Goal: Task Accomplishment & Management: Complete application form

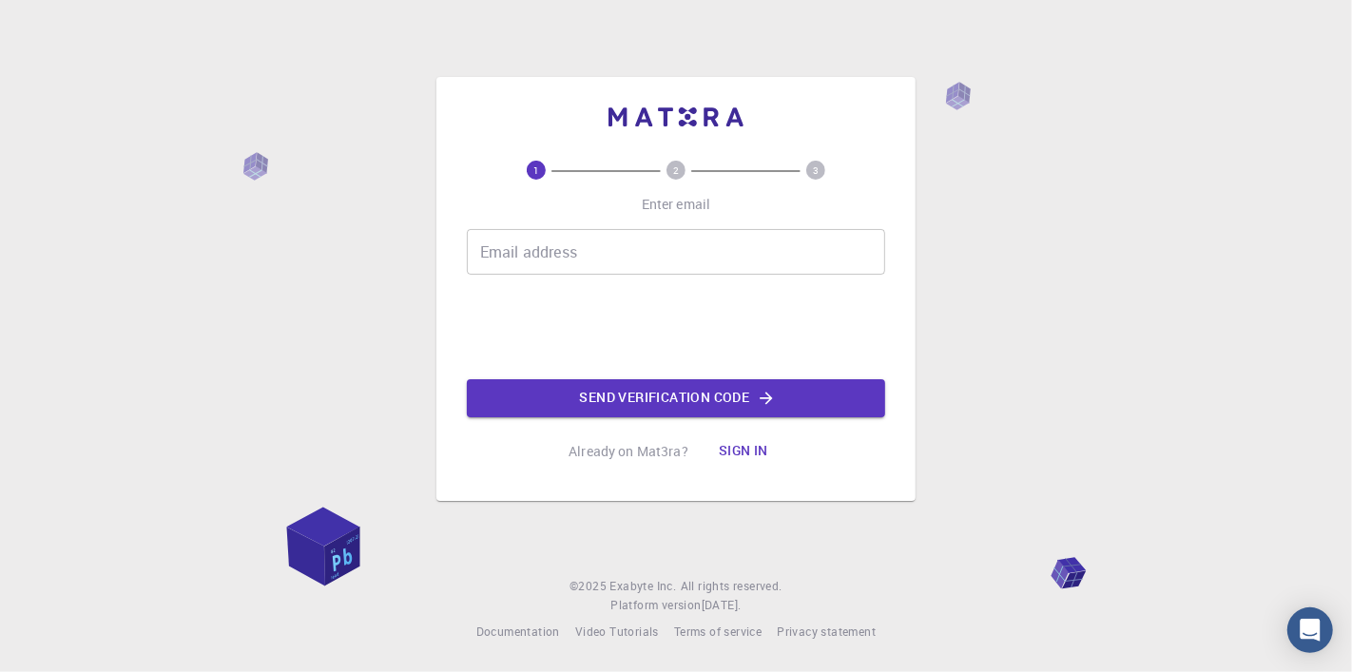
click at [748, 456] on button "Sign in" at bounding box center [743, 451] width 80 height 38
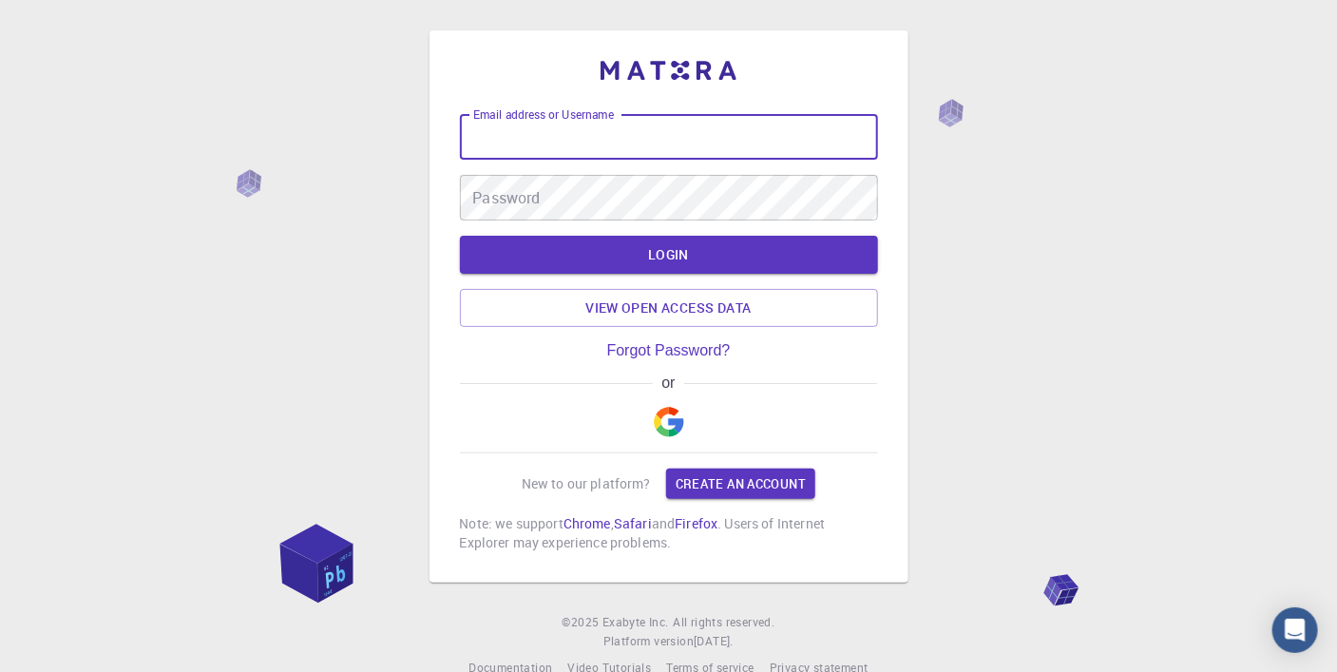
click at [600, 139] on input "Email address or Username" at bounding box center [669, 137] width 418 height 46
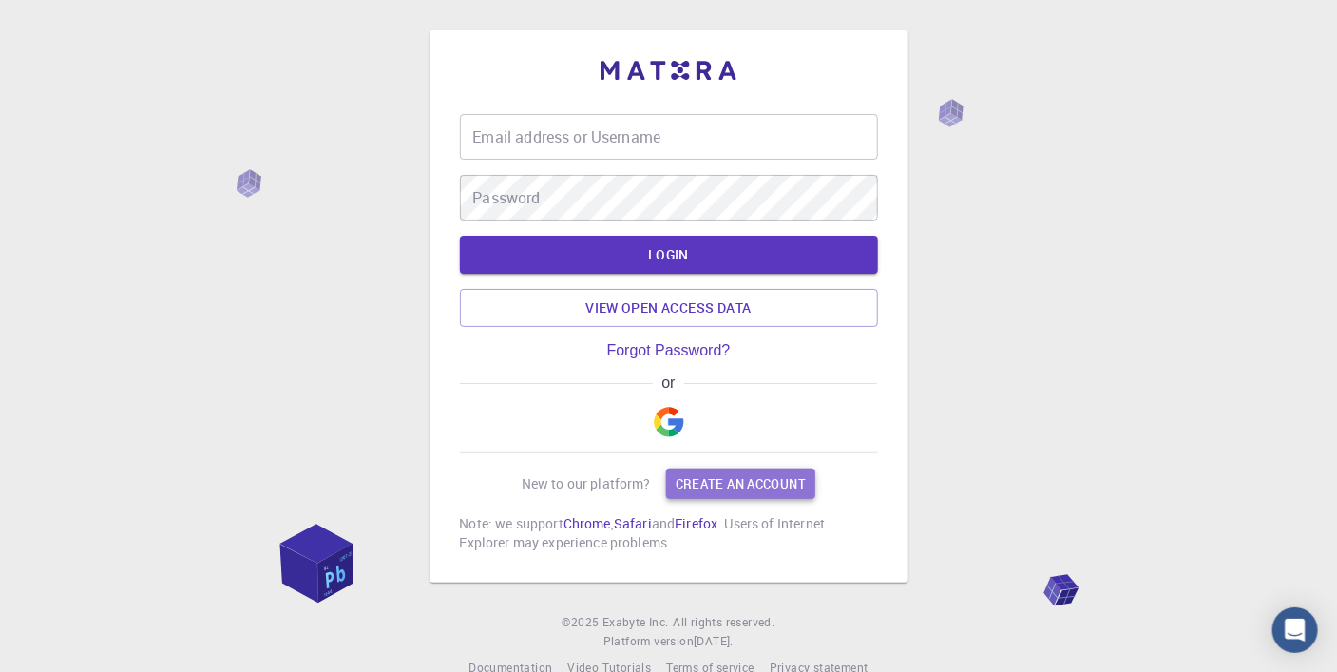
click at [775, 499] on link "Create an account" at bounding box center [740, 484] width 149 height 30
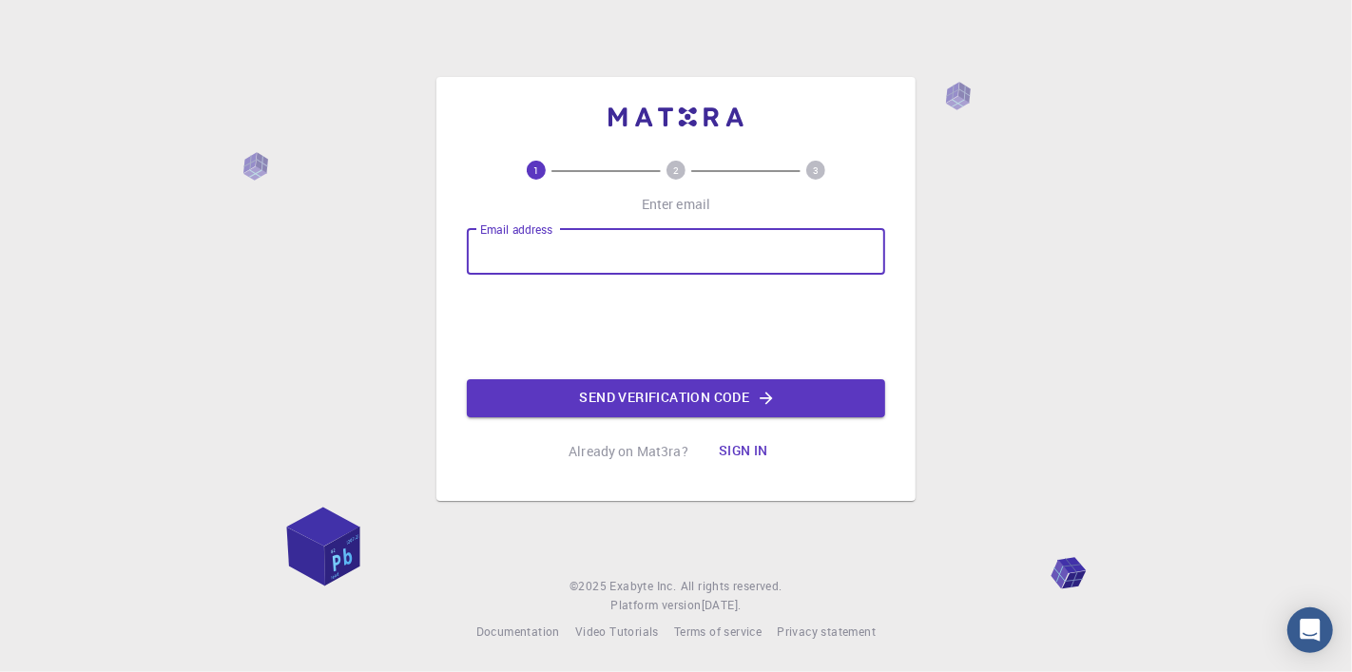
click at [619, 247] on input "Email address" at bounding box center [676, 252] width 418 height 46
type input "[EMAIL_ADDRESS][DOMAIN_NAME]"
click at [645, 394] on button "Send verification code" at bounding box center [676, 398] width 418 height 38
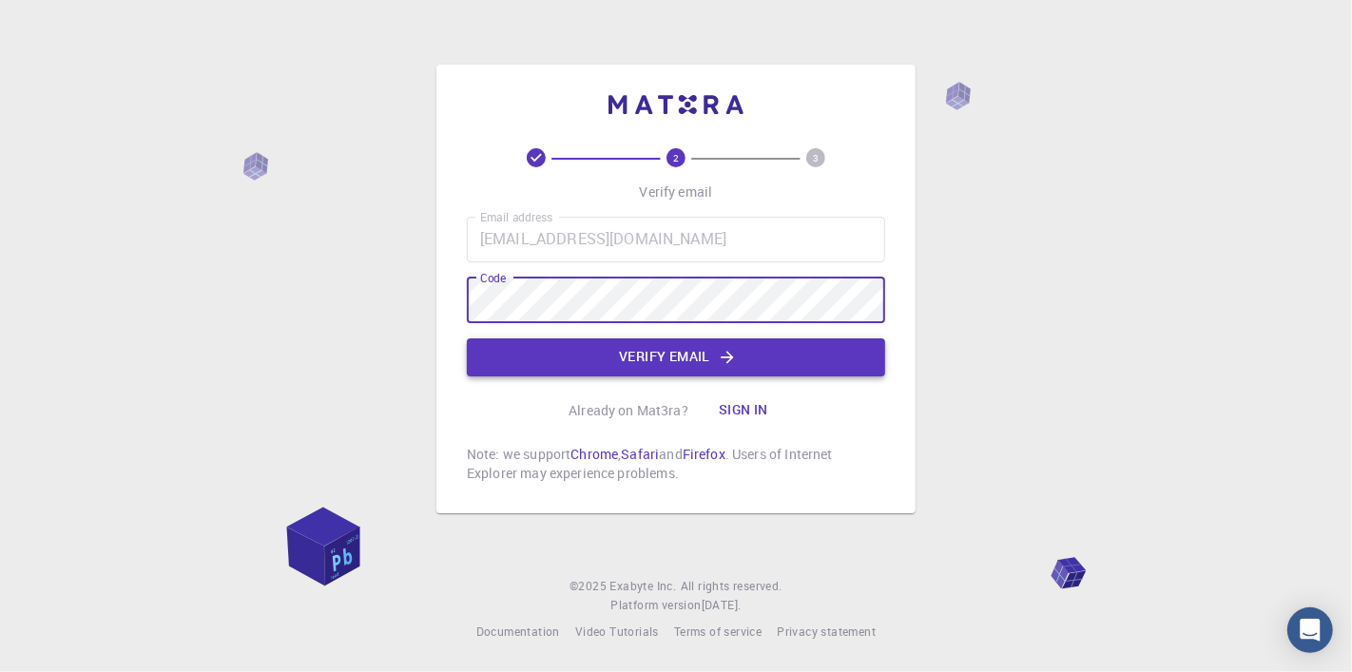
click at [660, 349] on button "Verify email" at bounding box center [676, 357] width 418 height 38
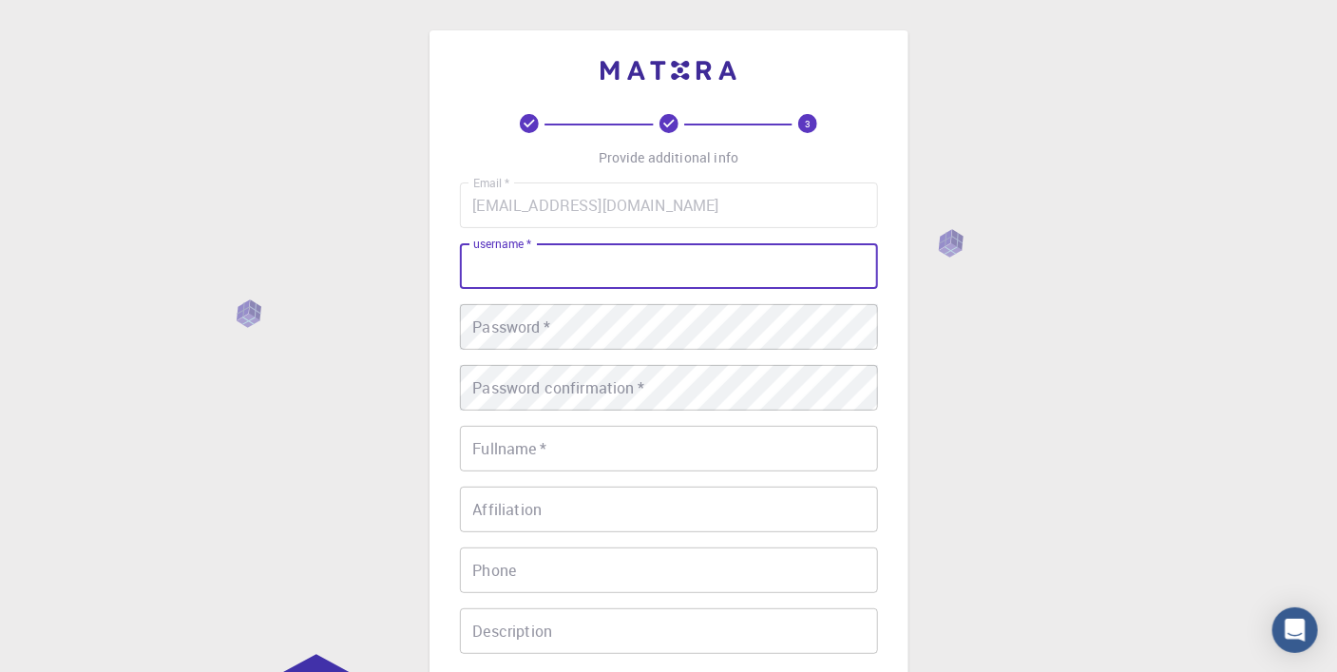
click at [609, 270] on input "username   *" at bounding box center [669, 266] width 418 height 46
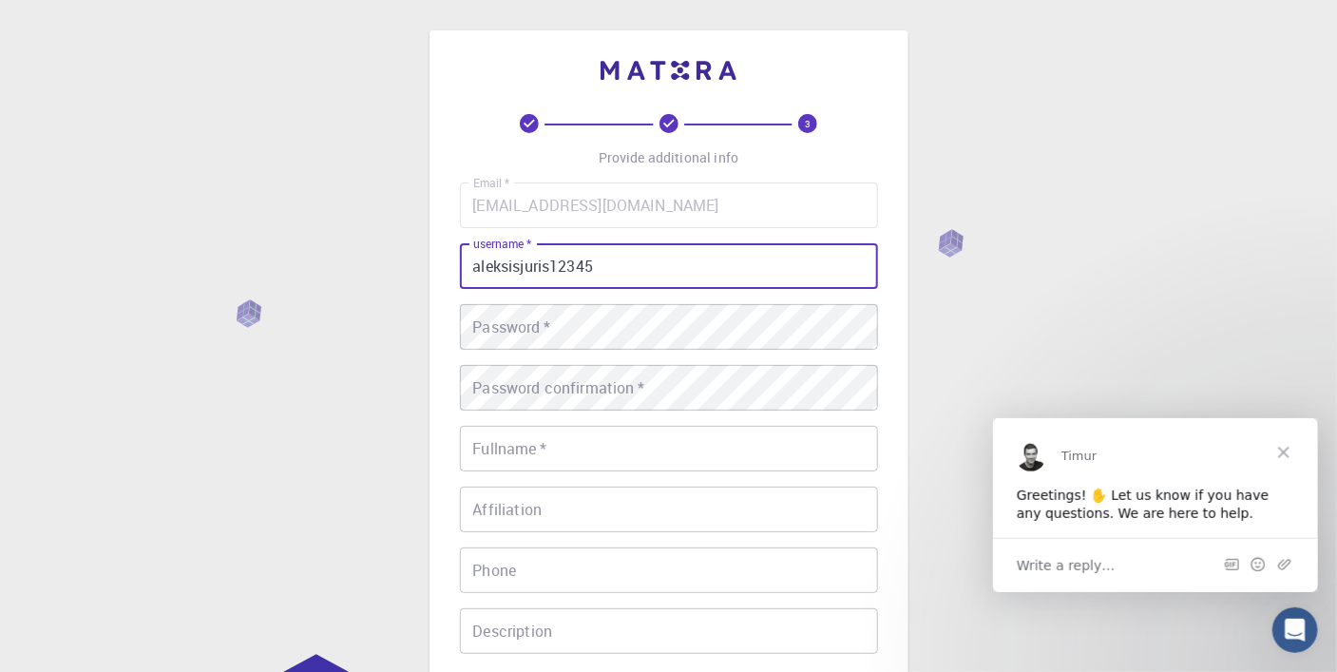
type input "aleksisjuris12345"
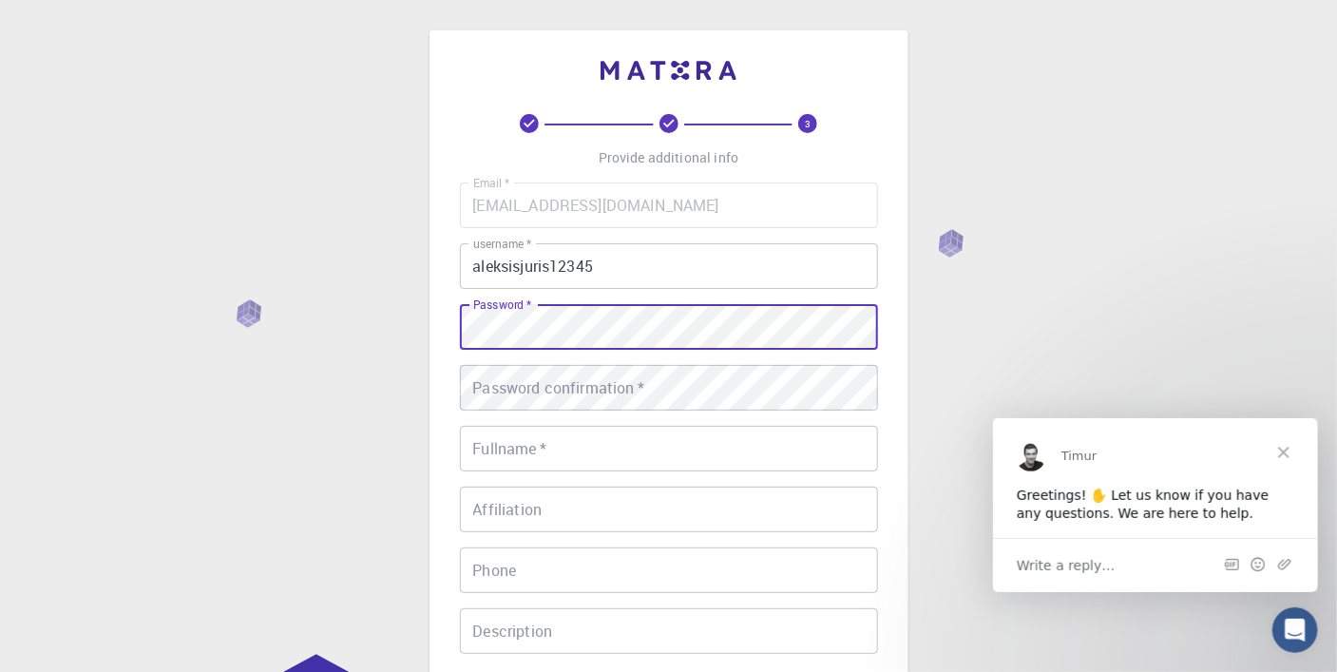
click at [595, 370] on div "Password confirmation   * Password confirmation   *" at bounding box center [669, 388] width 418 height 46
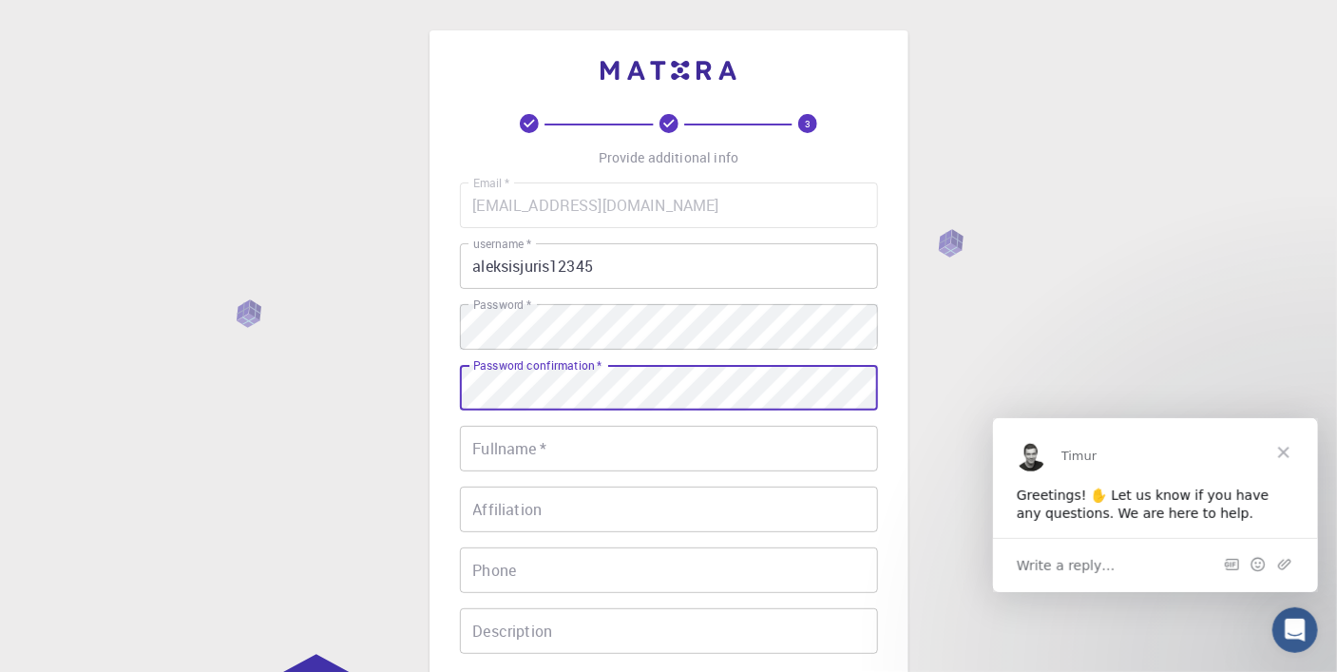
click at [557, 460] on input "Fullname   *" at bounding box center [669, 449] width 418 height 46
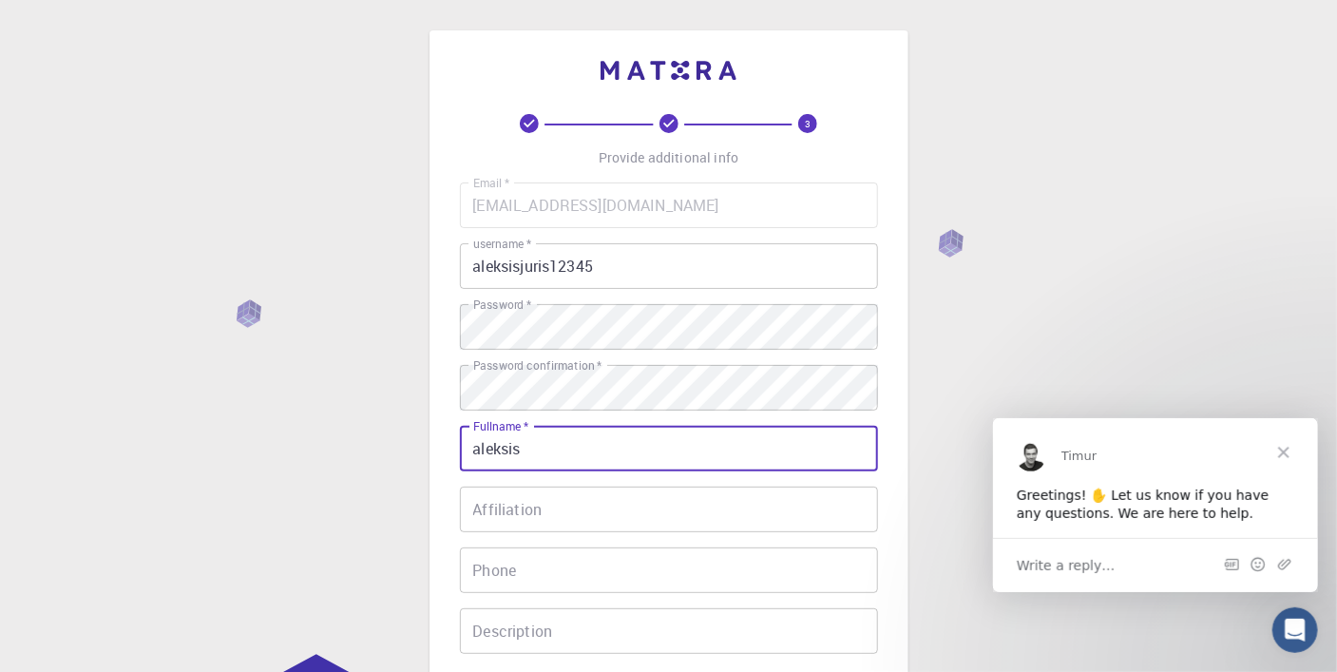
type input "aleksis"
click at [568, 500] on input "Affiliation" at bounding box center [669, 510] width 418 height 46
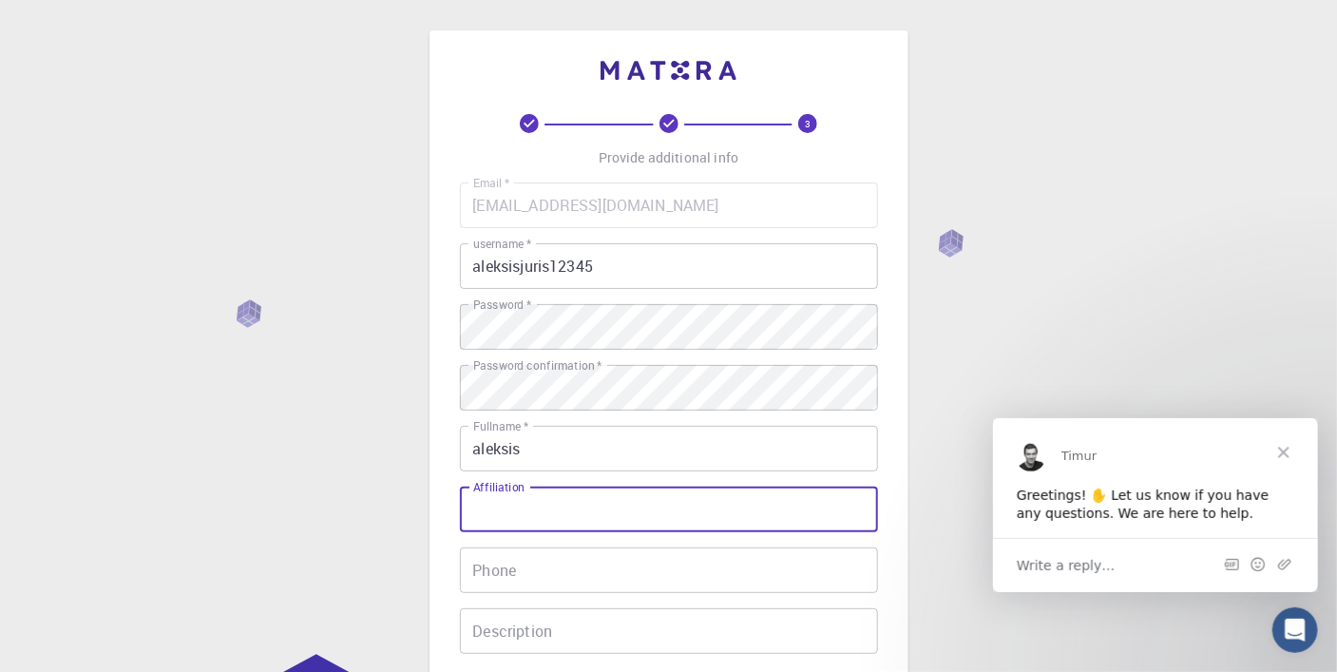
scroll to position [95, 0]
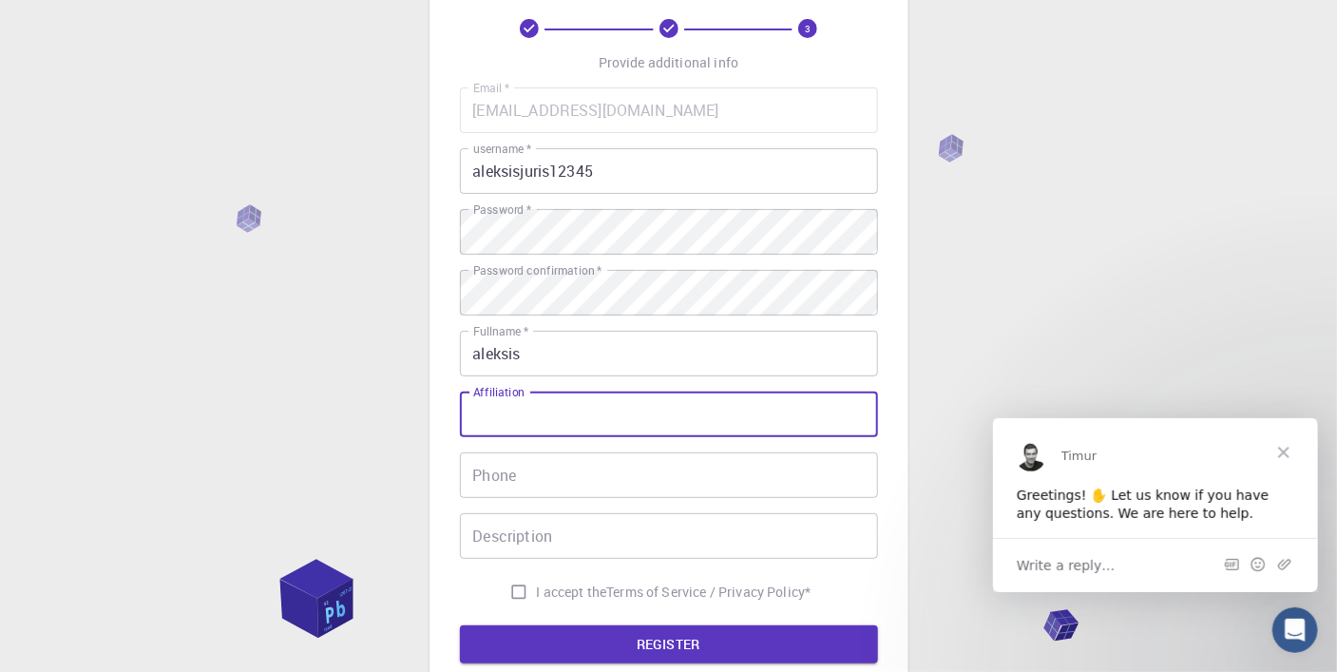
click at [586, 555] on input "Description" at bounding box center [669, 536] width 418 height 46
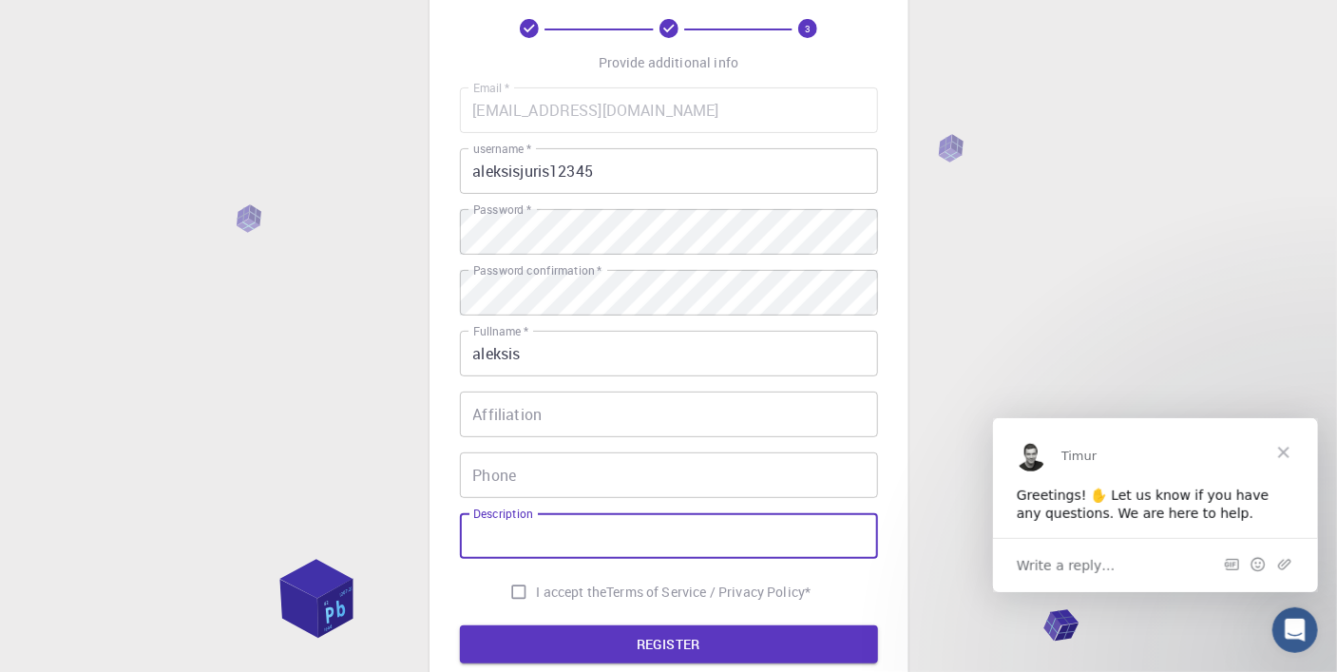
click at [604, 414] on input "Affiliation" at bounding box center [669, 415] width 418 height 46
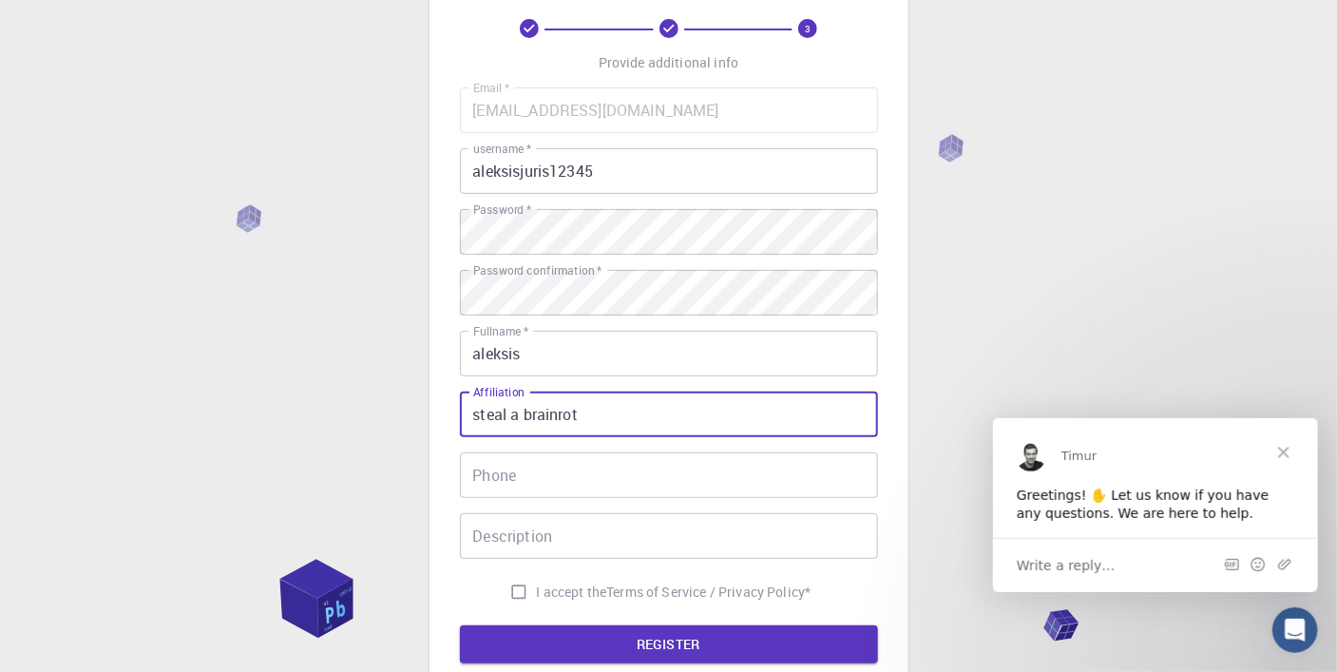
type input "steal a brainrot"
click at [545, 539] on input "Description" at bounding box center [669, 536] width 418 height 46
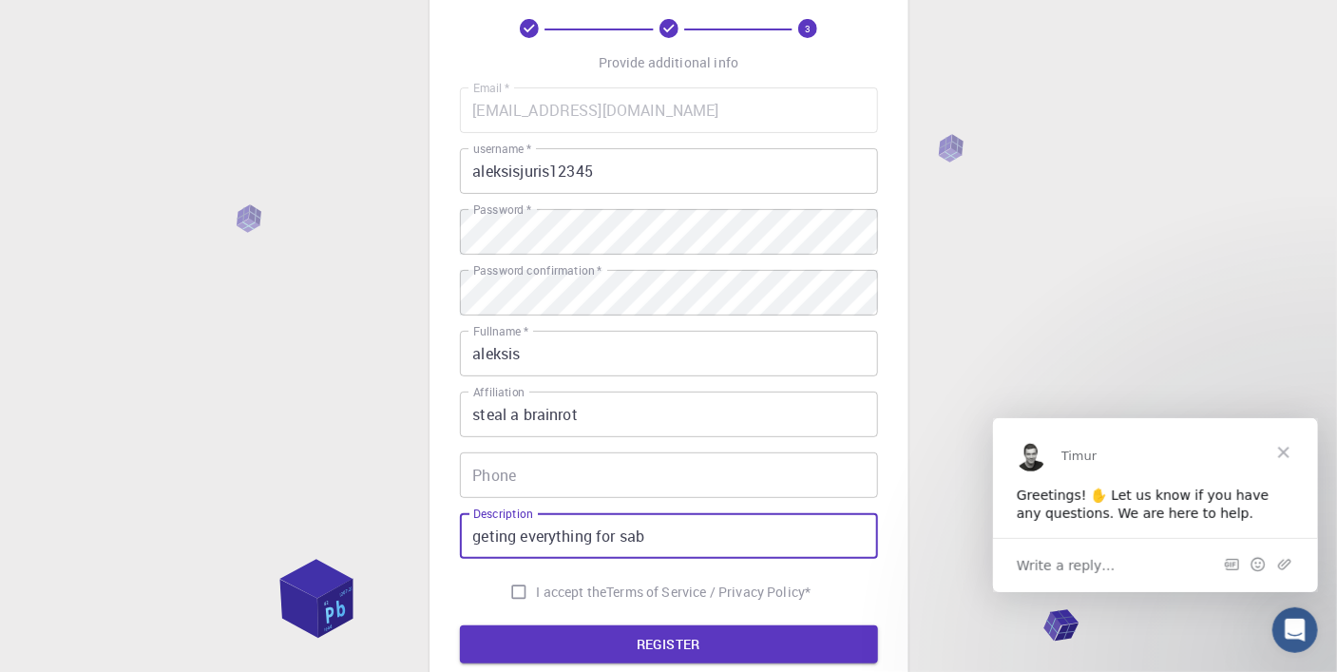
type input "geting everything for sab"
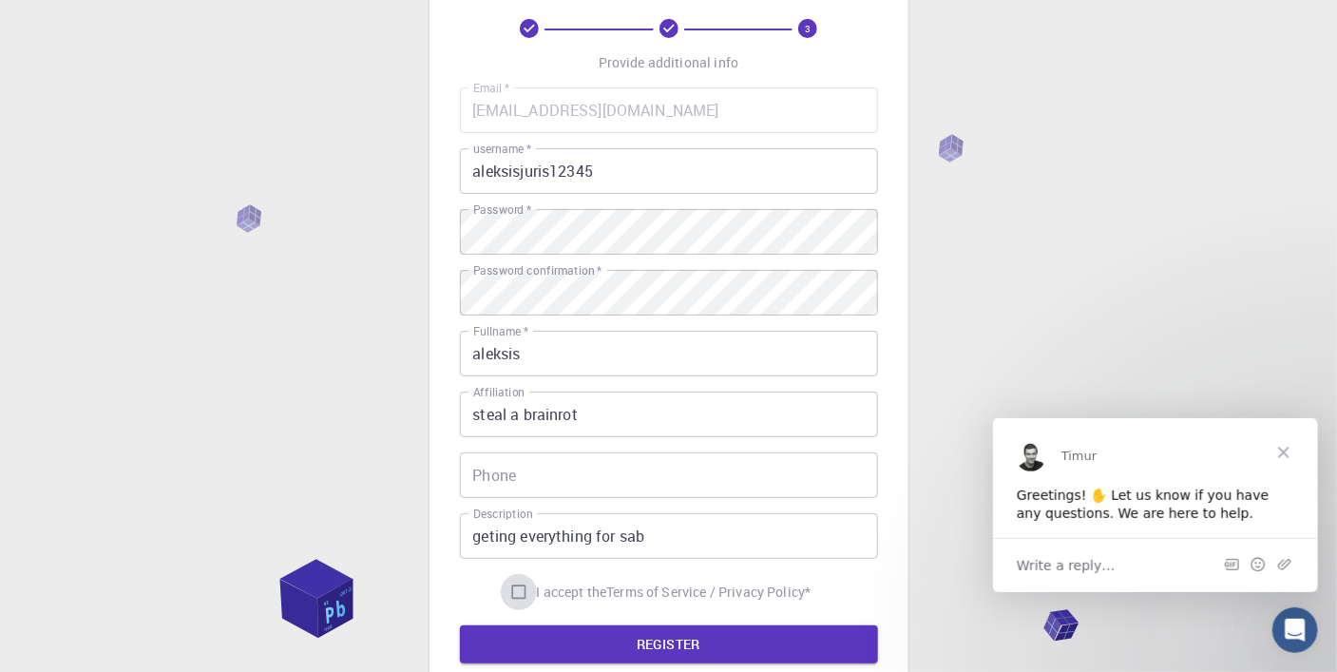
click at [513, 589] on input "I accept the Terms of Service / Privacy Policy *" at bounding box center [519, 592] width 36 height 36
checkbox input "true"
click at [681, 630] on button "REGISTER" at bounding box center [669, 644] width 418 height 38
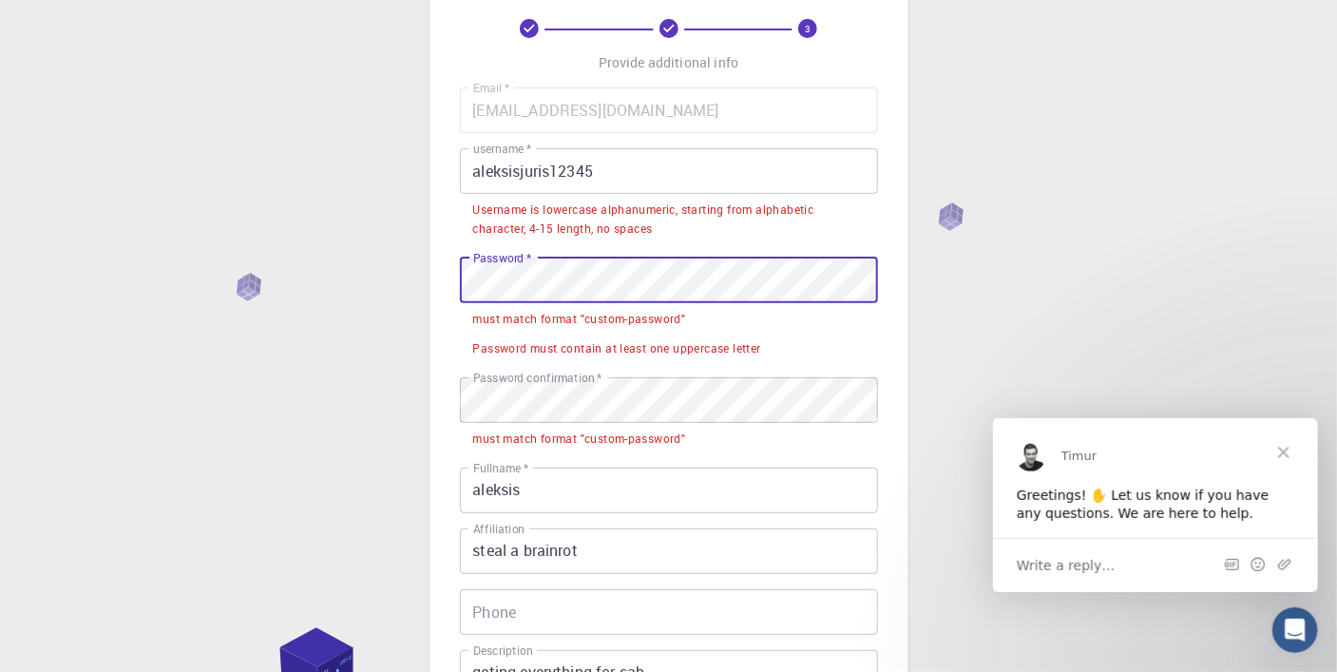
scroll to position [432, 0]
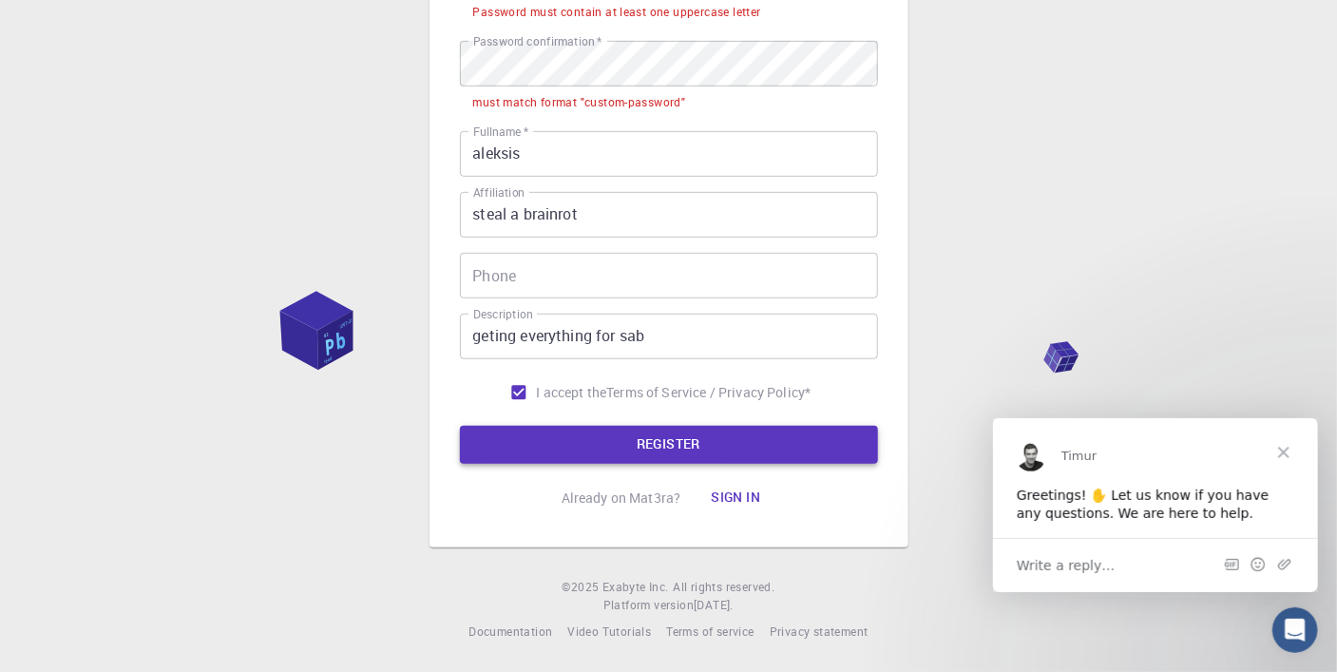
click at [626, 454] on button "REGISTER" at bounding box center [669, 445] width 418 height 38
